Goal: Transaction & Acquisition: Purchase product/service

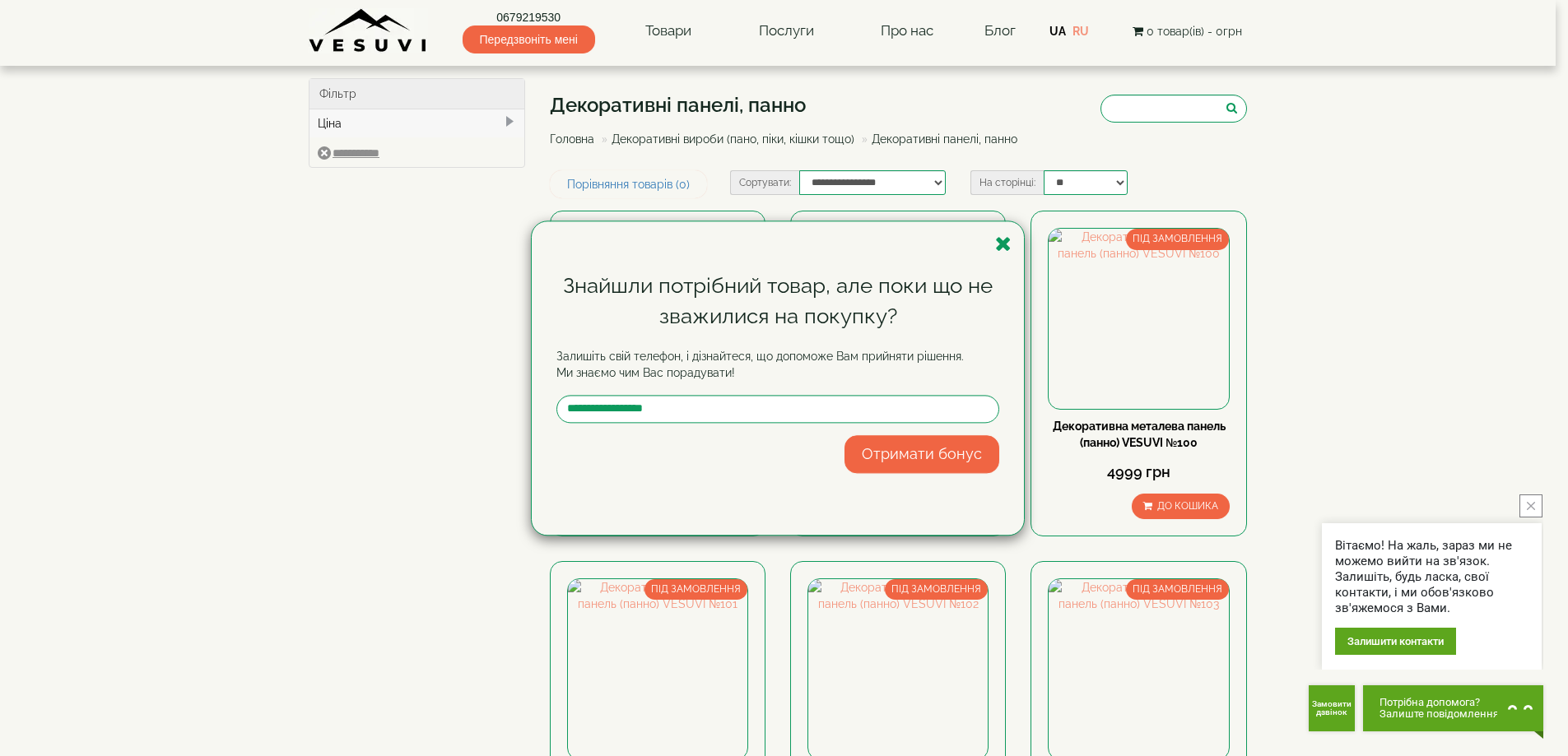
click at [994, 245] on div "Знайшли потрібний товар, але поки що не зважилися на покупку? Залишіть свій тел…" at bounding box center [777, 378] width 492 height 314
click at [998, 243] on icon "button" at bounding box center [1003, 244] width 17 height 20
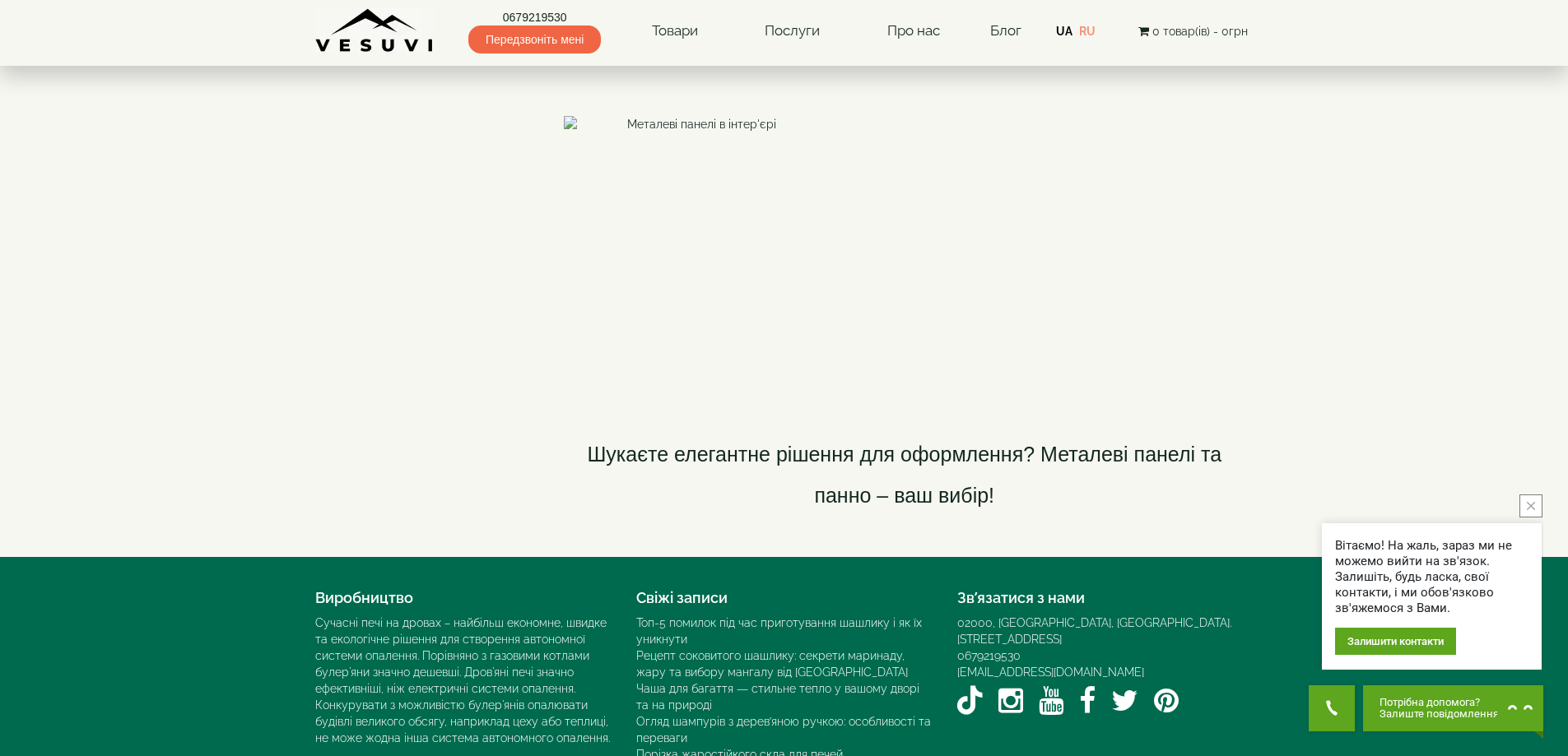
scroll to position [2881, 0]
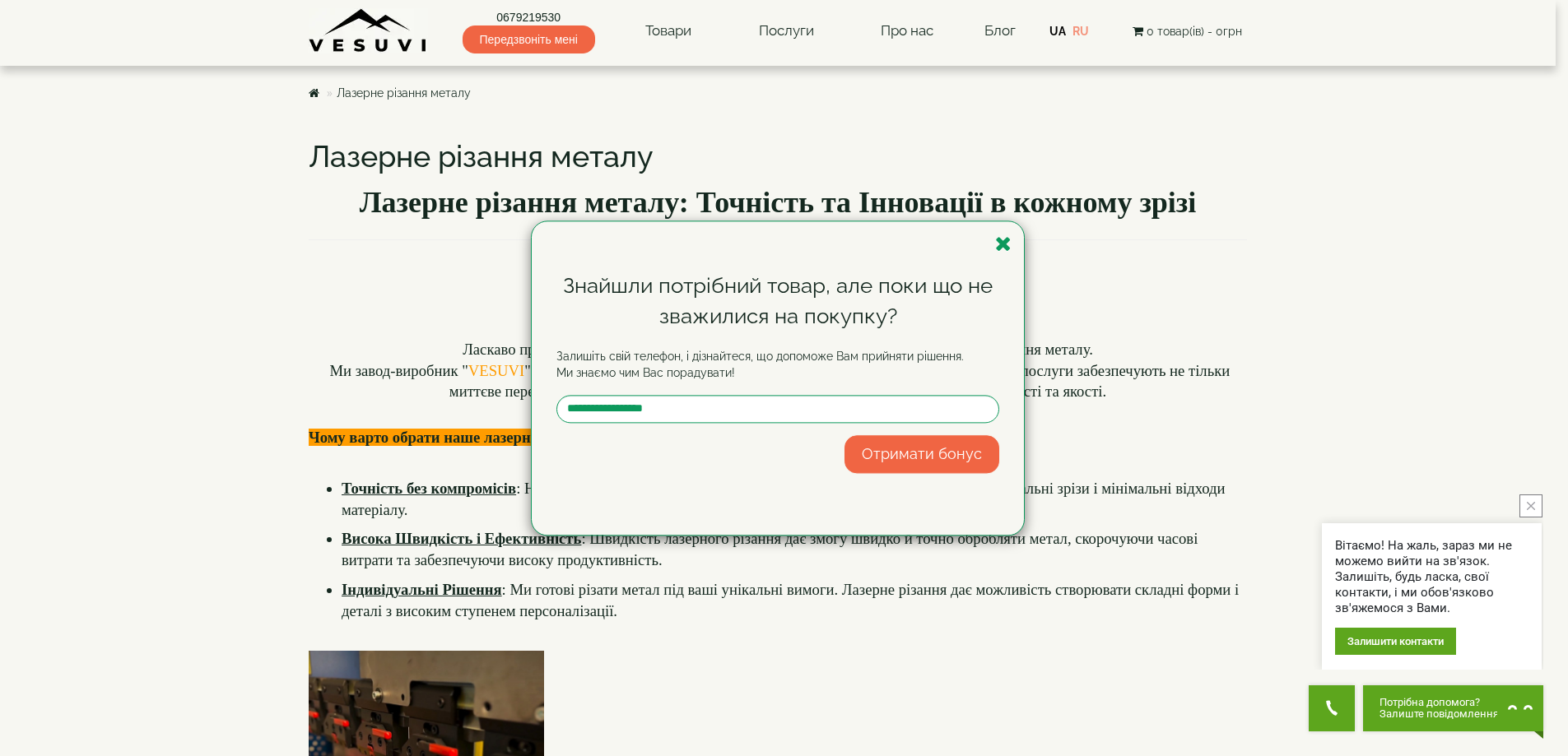
click at [667, 28] on div "Знайшли потрібний товар, але поки що не зважилися на покупку? Залишіть свій тел…" at bounding box center [784, 378] width 1568 height 756
click at [996, 242] on icon "button" at bounding box center [1003, 244] width 17 height 20
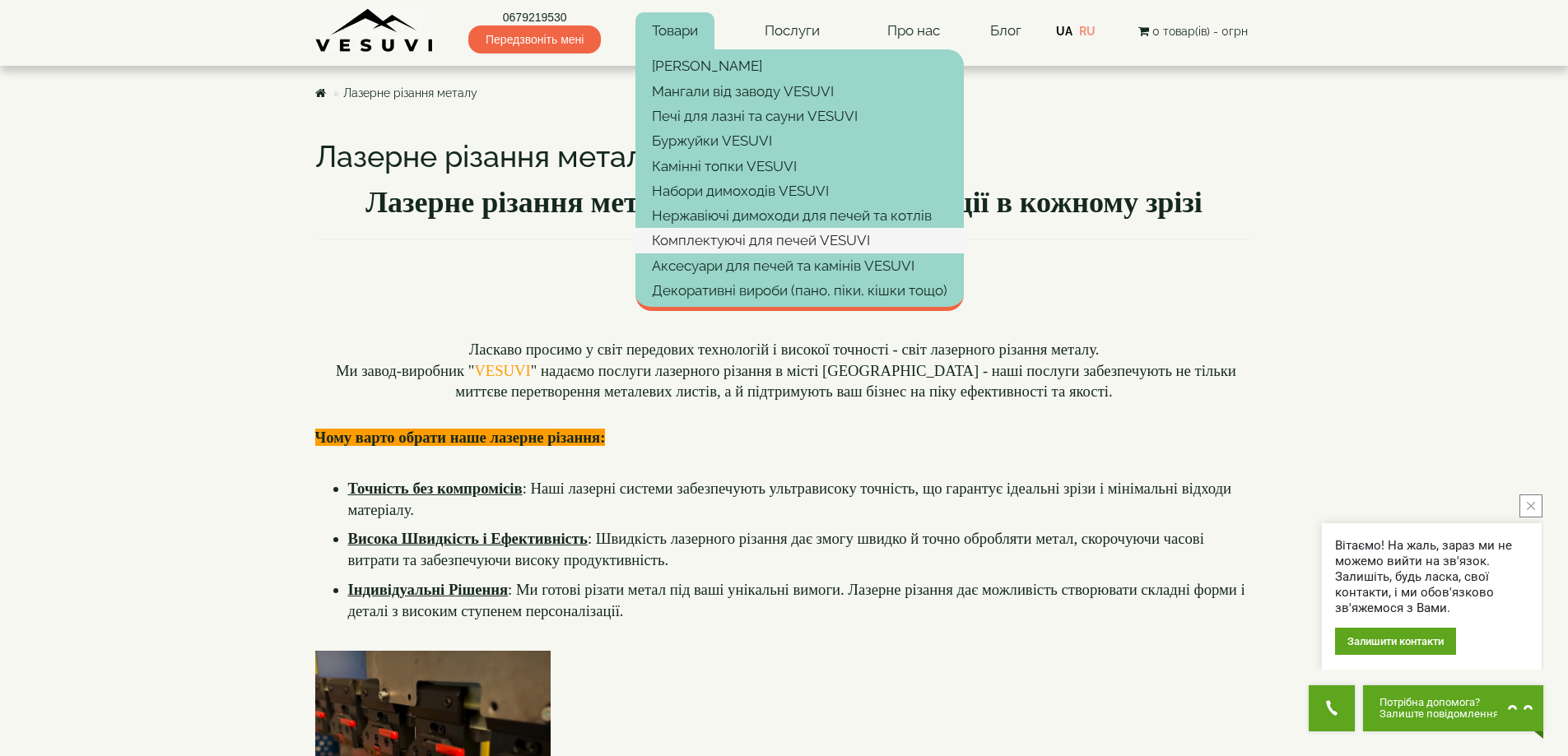
click at [675, 240] on link "Комплектуючі для печей VESUVI" at bounding box center [799, 240] width 328 height 25
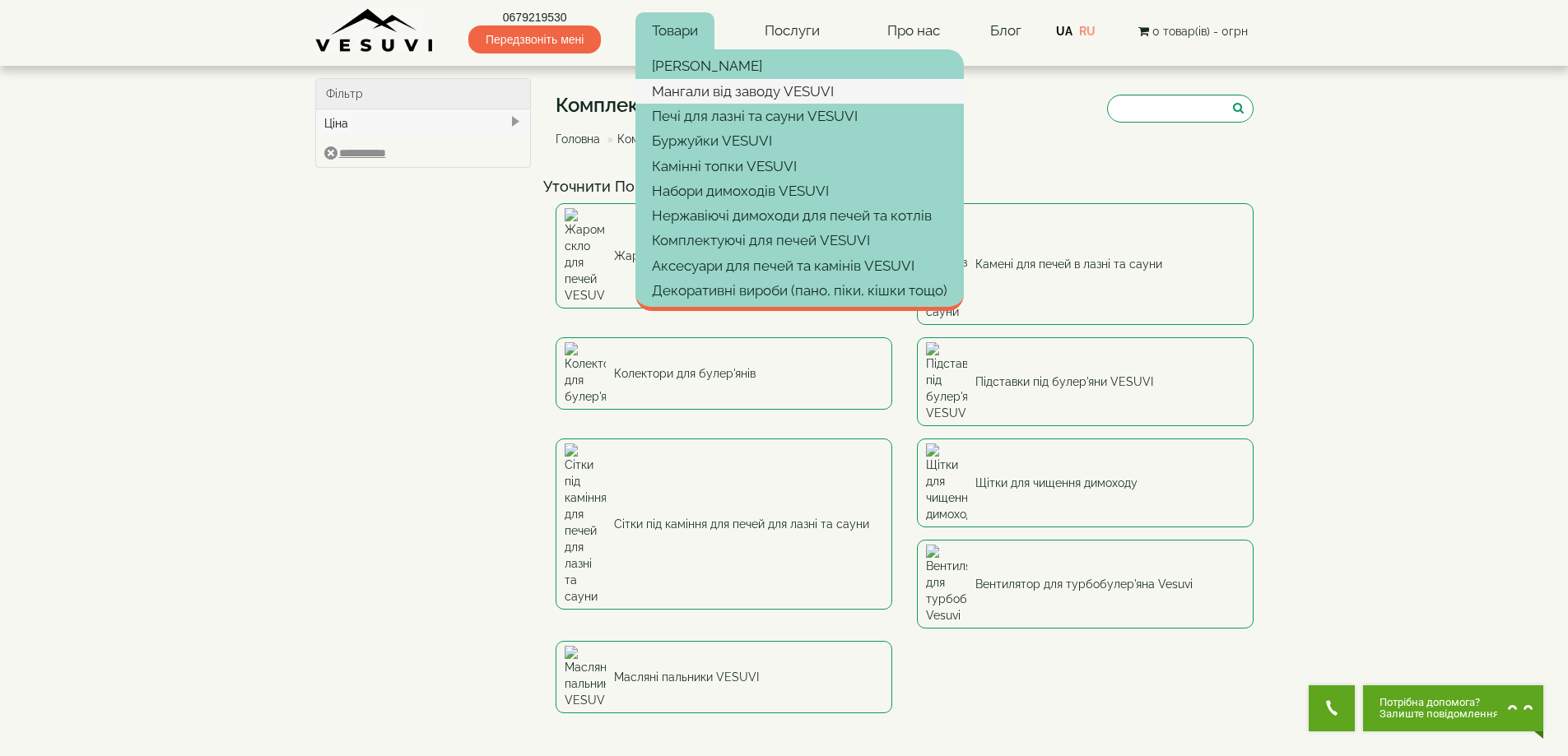
click at [660, 92] on link "Мангали від заводу VESUVI" at bounding box center [799, 92] width 328 height 25
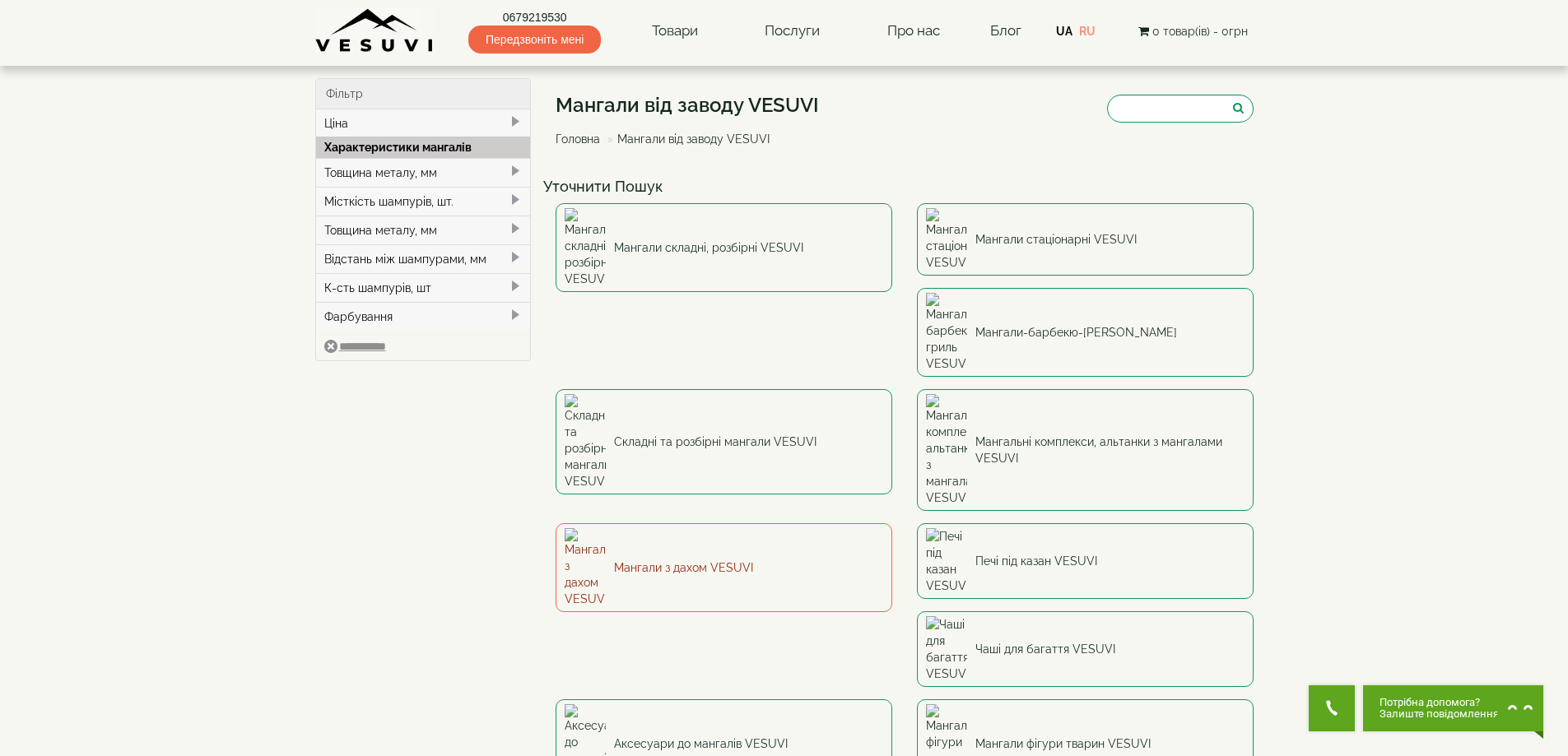
click at [892, 524] on link "Мангали з дахом VESUVI" at bounding box center [724, 568] width 336 height 89
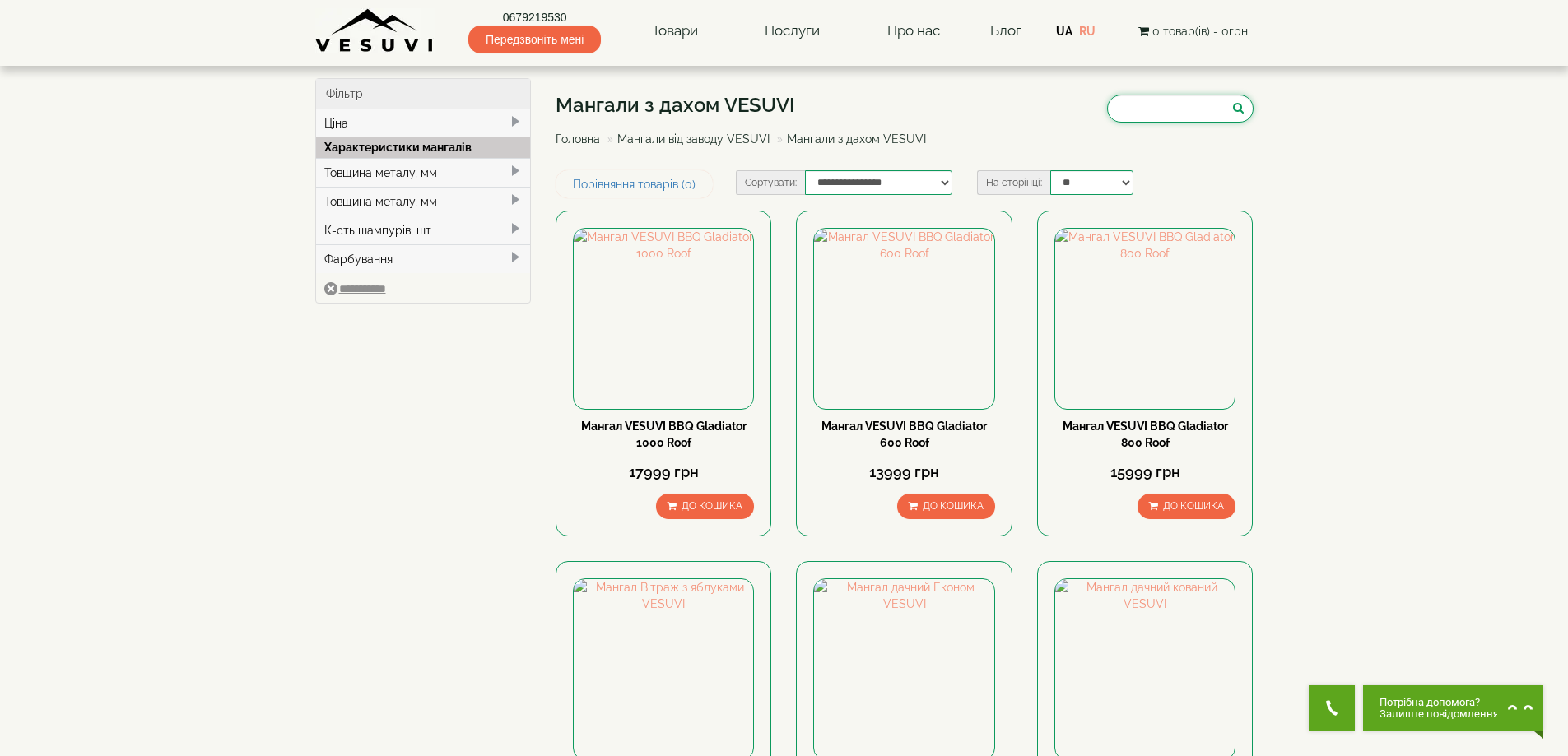
click at [1178, 111] on input "search" at bounding box center [1180, 108] width 147 height 28
type input "**"
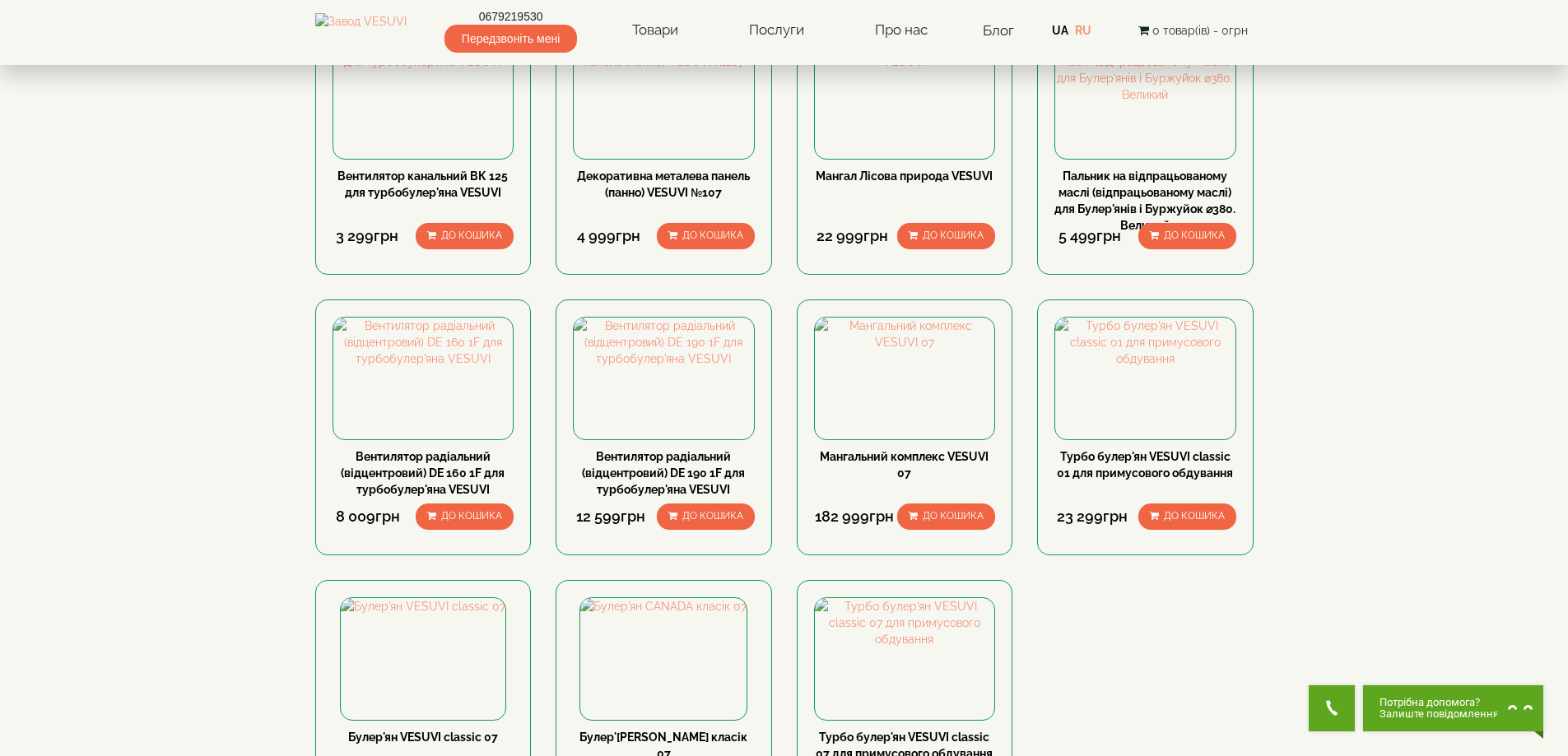
scroll to position [412, 0]
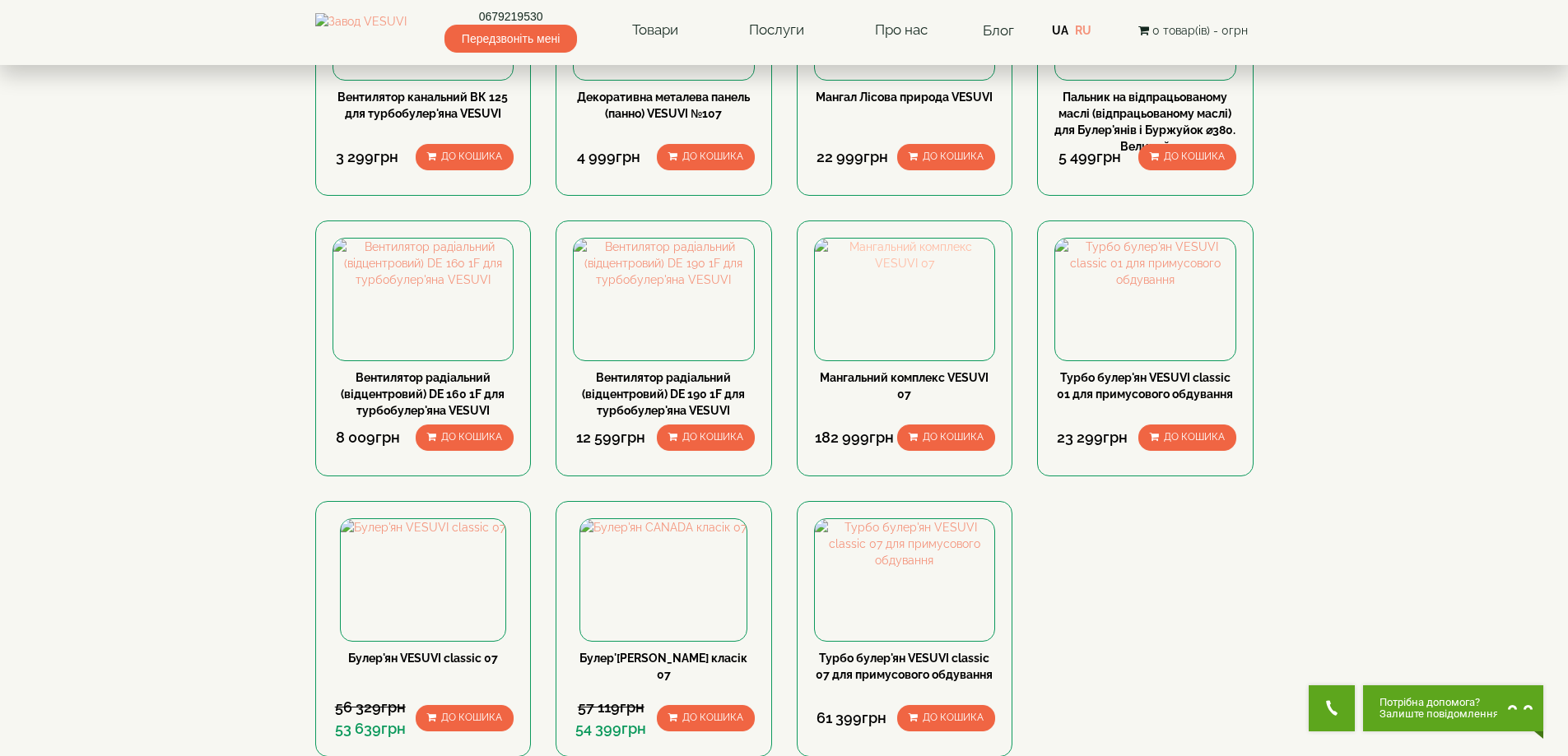
click at [905, 271] on img at bounding box center [905, 254] width 181 height 33
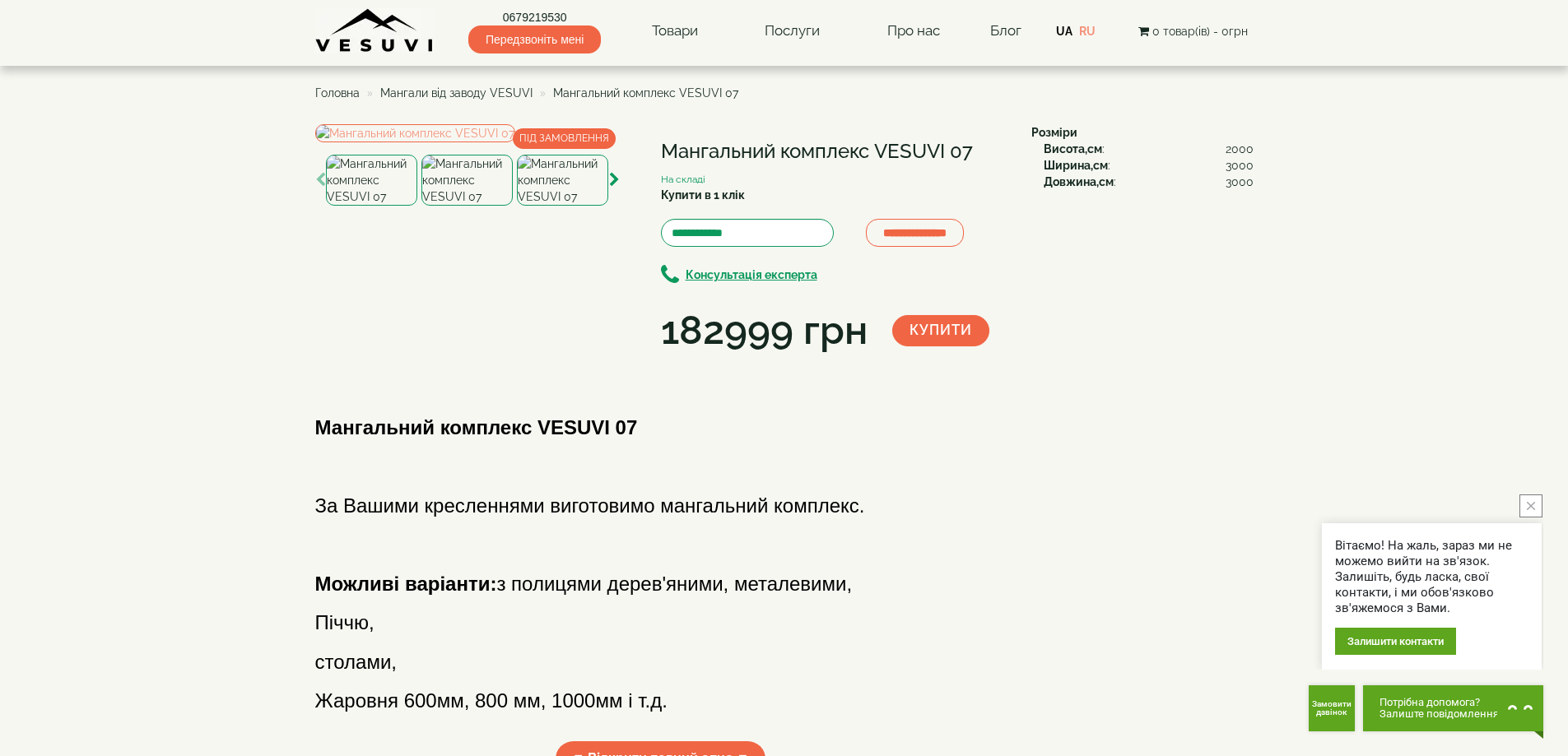
click at [445, 205] on img at bounding box center [467, 180] width 92 height 51
click at [338, 205] on img at bounding box center [371, 180] width 92 height 51
click at [418, 142] on img at bounding box center [414, 133] width 200 height 18
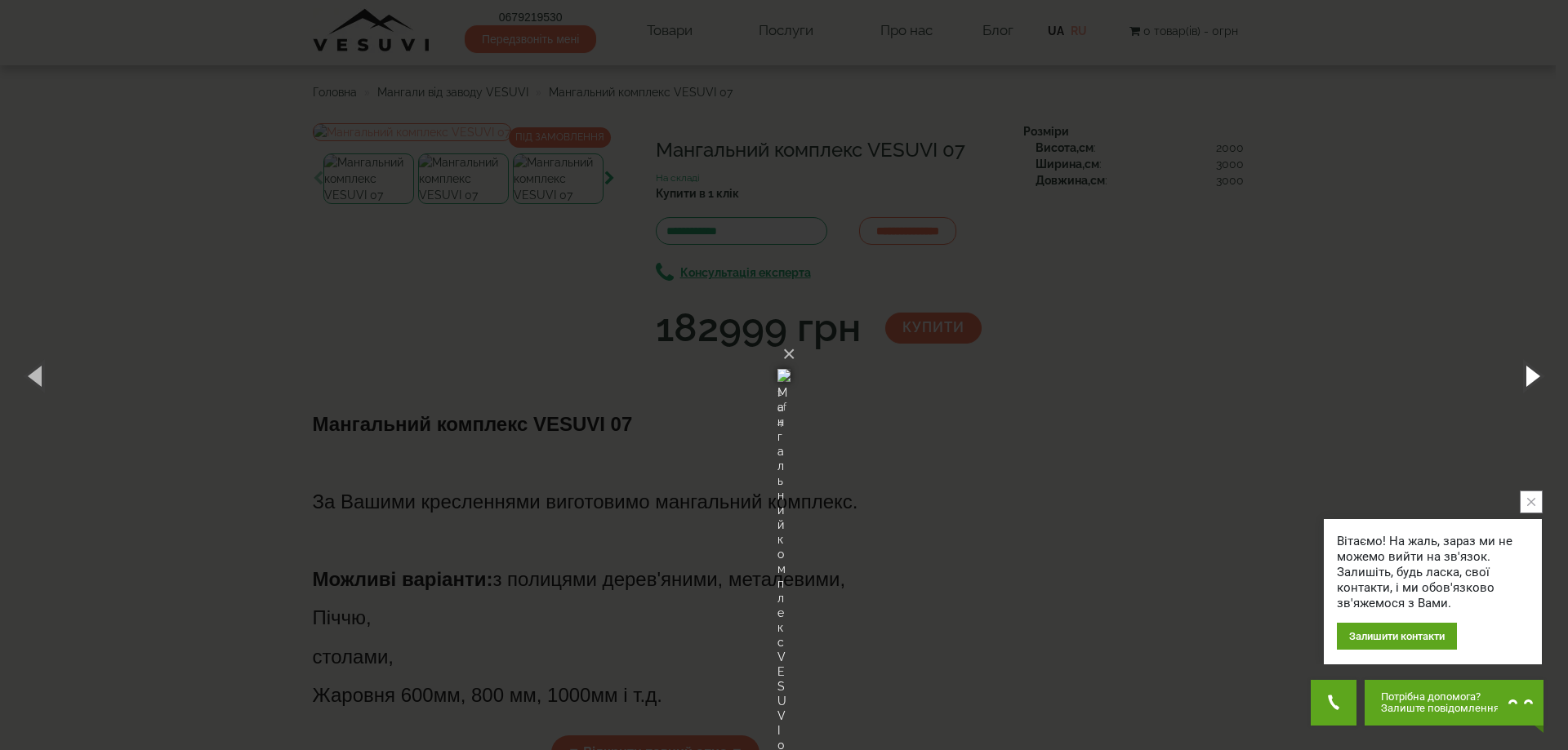
click at [1536, 378] on button "button" at bounding box center [1530, 376] width 73 height 90
click at [31, 380] on button "button" at bounding box center [36, 376] width 73 height 90
click at [344, 352] on div "× Мангальний комплекс VESUVI 07 2 of 4 Loading..." at bounding box center [784, 375] width 1568 height 750
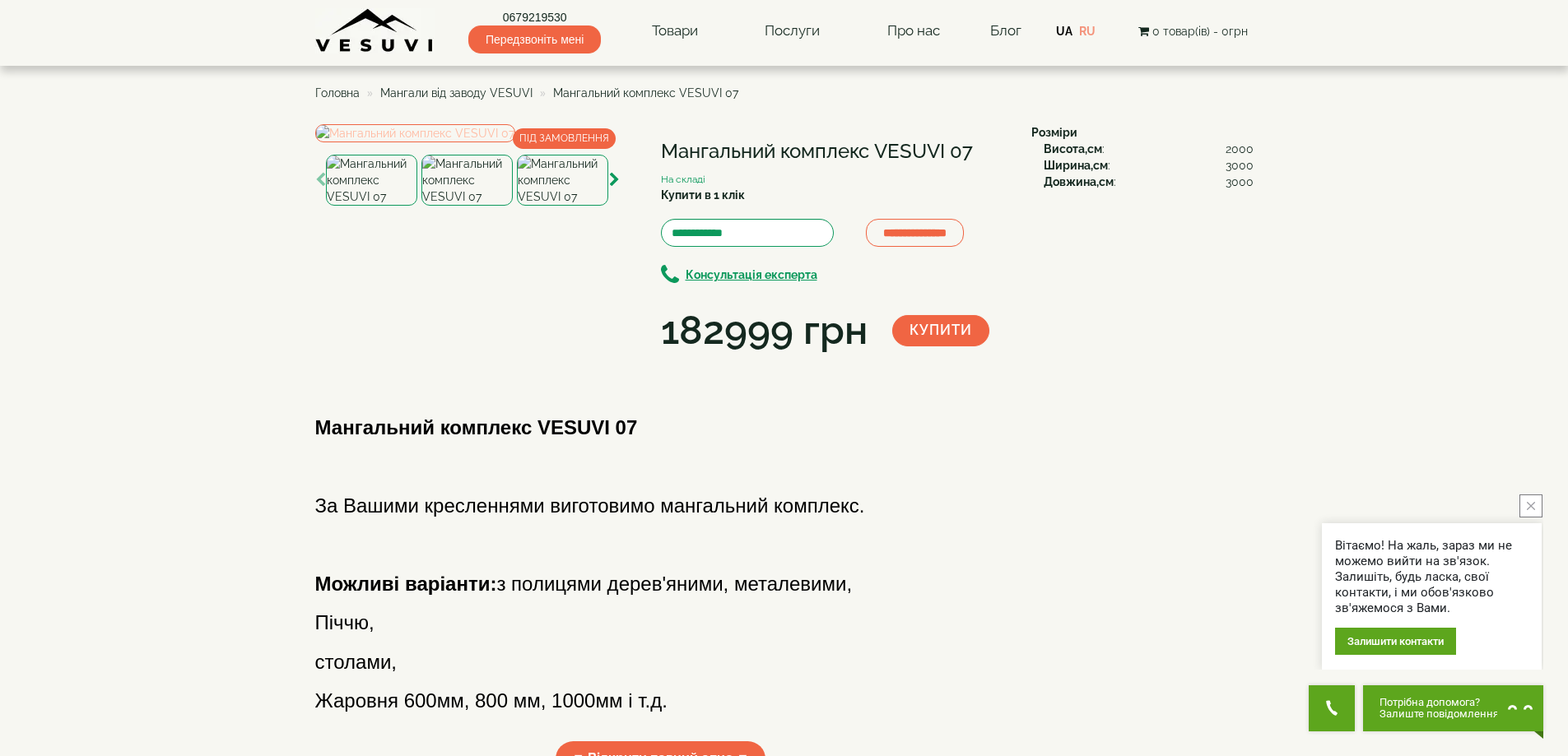
click at [436, 142] on img at bounding box center [414, 133] width 200 height 18
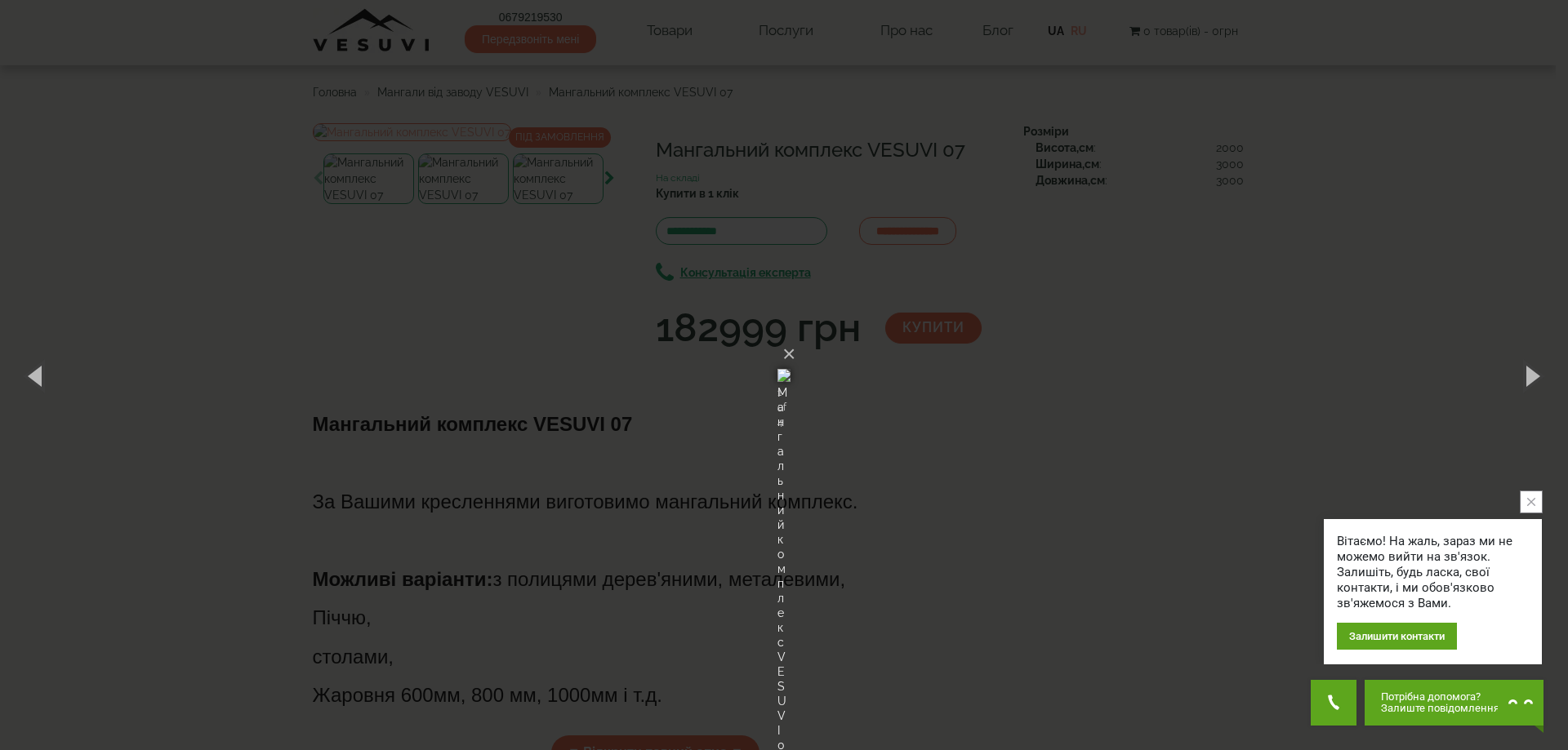
click at [1218, 327] on div "× Мангальний комплекс VESUVI 07 1 of 4 Loading..." at bounding box center [784, 375] width 1568 height 750
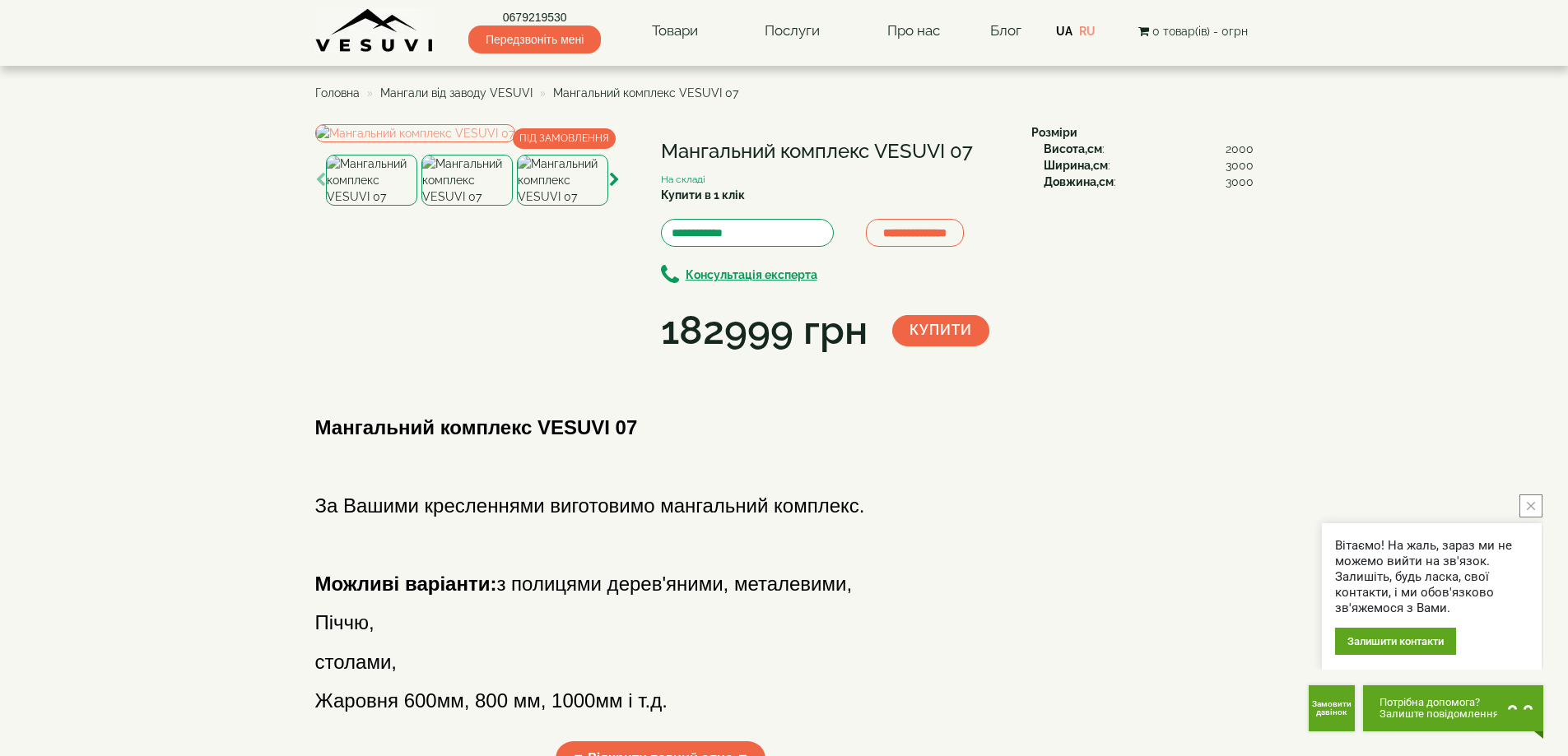
click at [503, 92] on span "Мангали від заводу VESUVI" at bounding box center [456, 92] width 152 height 13
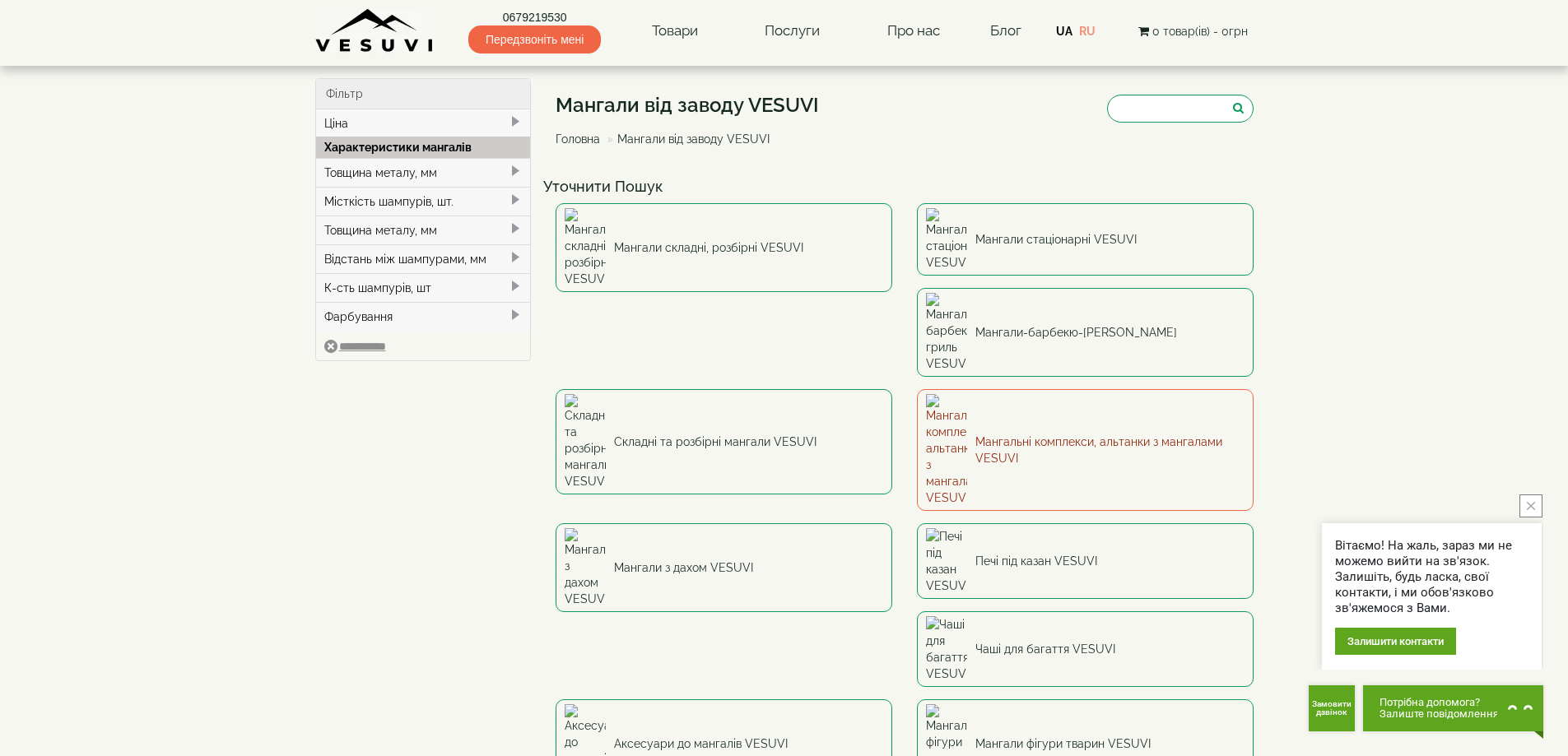
click at [917, 390] on link "Мангальні комплекси, альтанки з мангалами VESUVI" at bounding box center [1085, 450] width 336 height 122
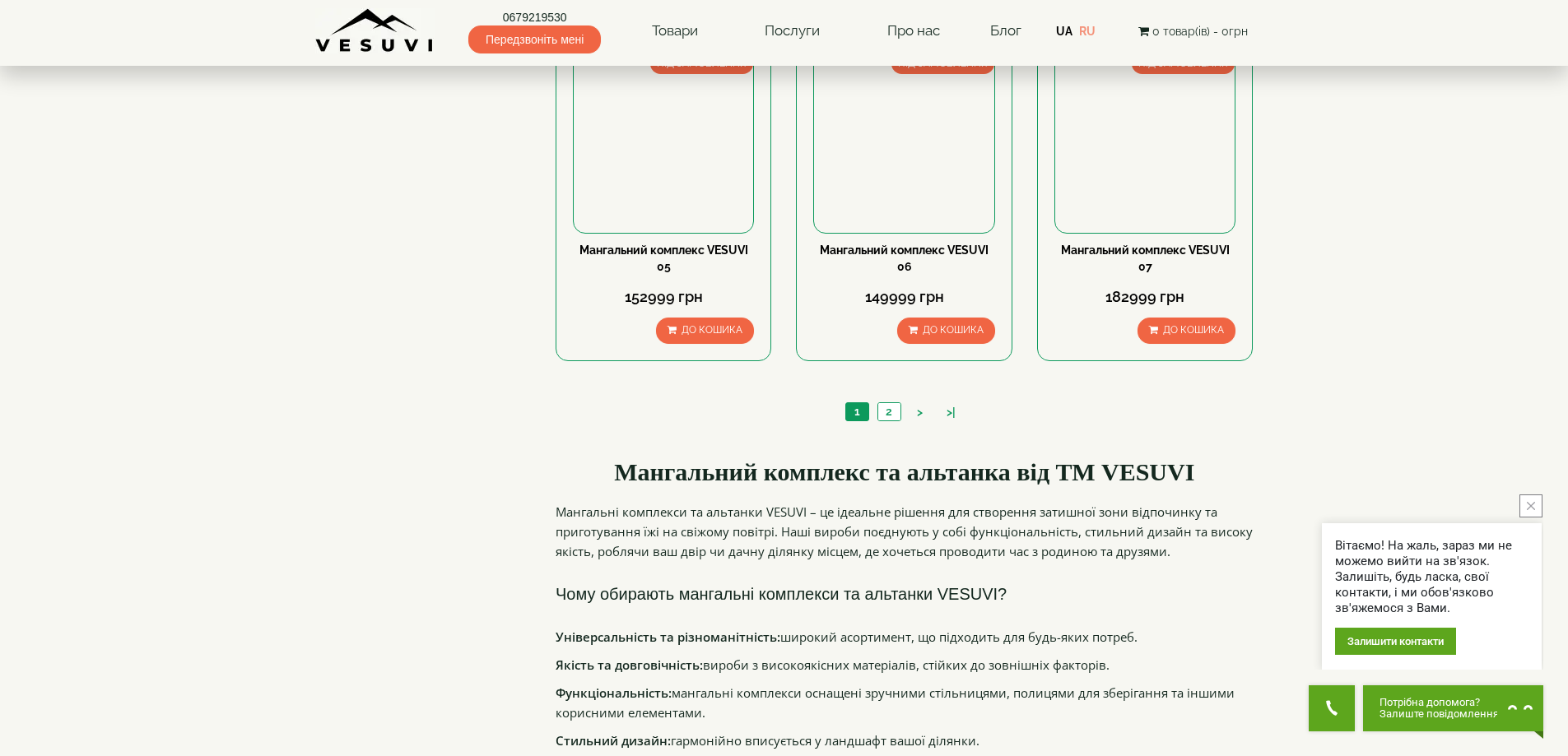
scroll to position [1508, 0]
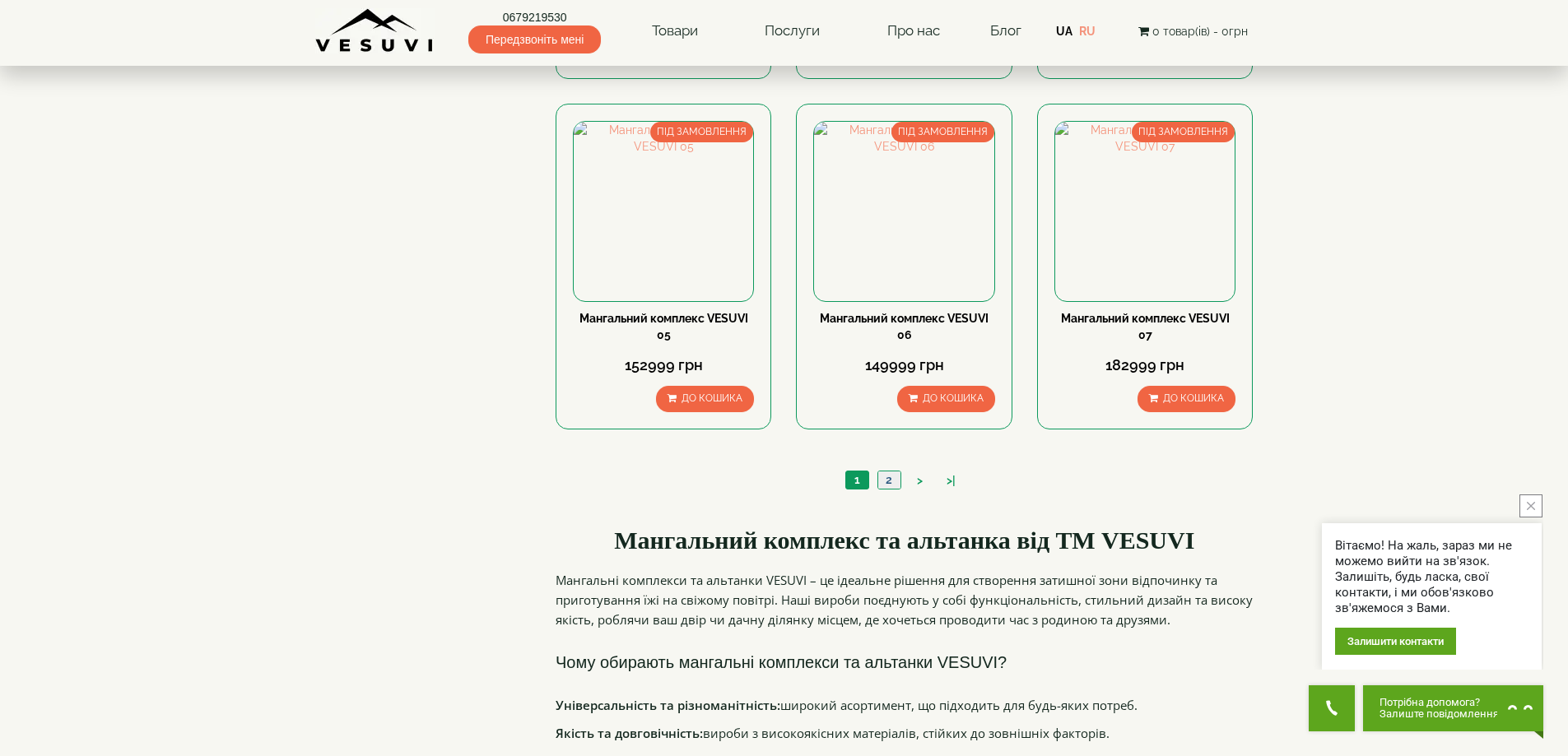
click at [892, 485] on link "2" at bounding box center [889, 479] width 23 height 17
